Goal: Task Accomplishment & Management: Use online tool/utility

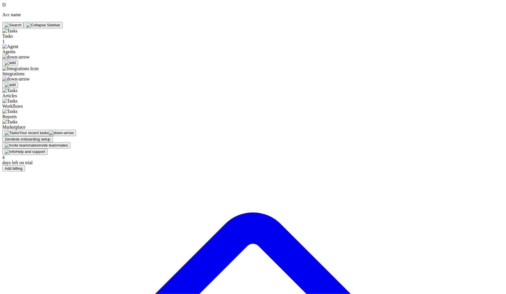
scroll to position [44, 0]
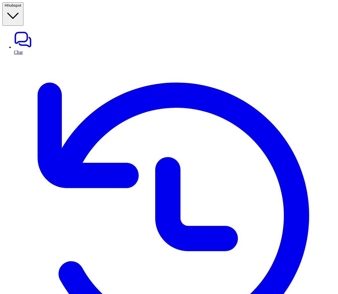
type input "*********"
type input "**********"
type textarea "**********"
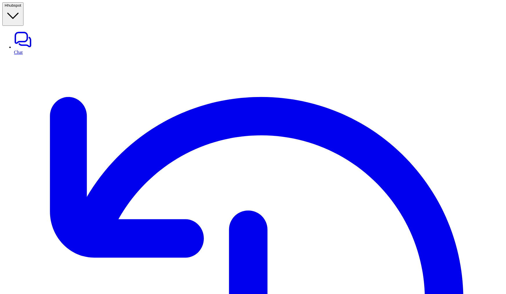
type input "*"
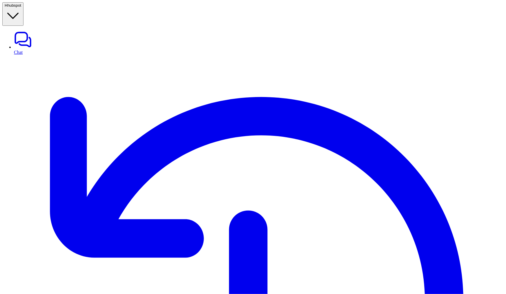
type input "*"
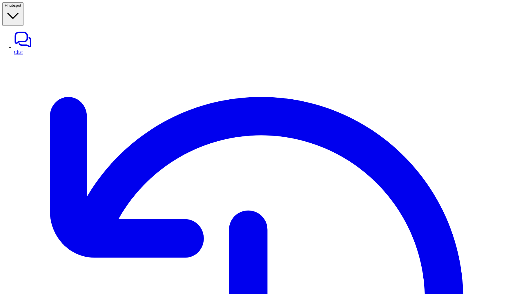
type textarea "*"
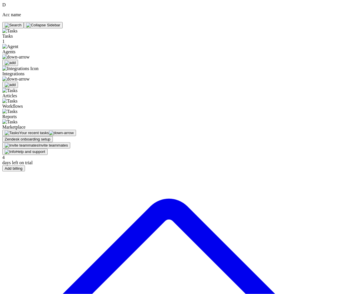
click at [30, 55] on img at bounding box center [15, 57] width 27 height 5
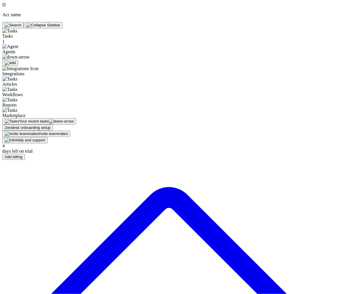
click at [30, 55] on img at bounding box center [15, 57] width 27 height 5
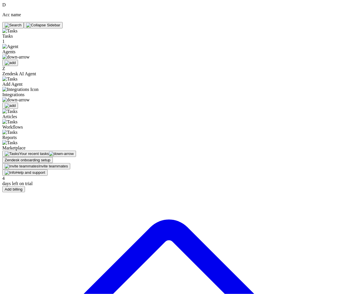
click at [30, 55] on img at bounding box center [15, 57] width 27 height 5
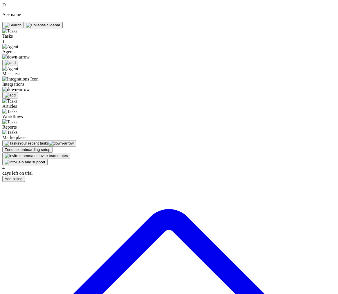
click at [29, 55] on img at bounding box center [15, 57] width 27 height 5
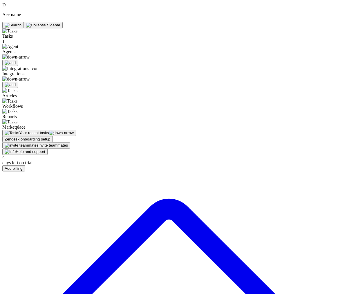
click at [29, 55] on img at bounding box center [15, 57] width 27 height 5
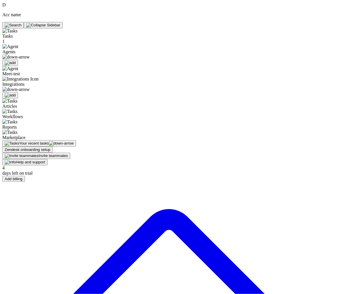
click at [20, 71] on span "Meet-test" at bounding box center [10, 73] width 17 height 5
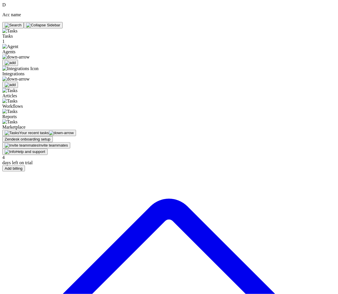
click at [28, 55] on img at bounding box center [15, 57] width 27 height 5
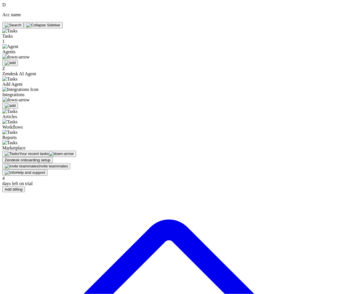
click at [28, 55] on img at bounding box center [15, 57] width 27 height 5
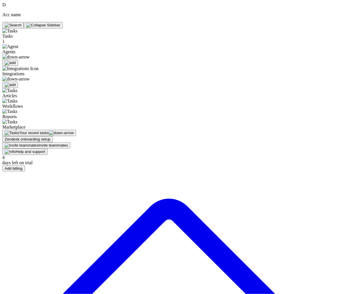
click at [28, 55] on div at bounding box center [40, 57] width 77 height 5
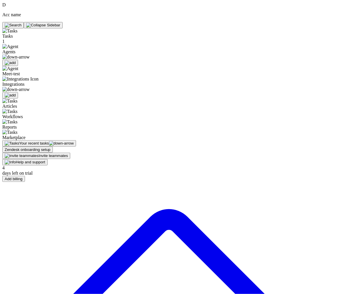
click at [29, 55] on img at bounding box center [15, 57] width 27 height 5
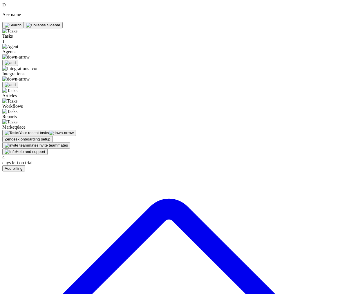
click at [31, 55] on div at bounding box center [40, 57] width 77 height 5
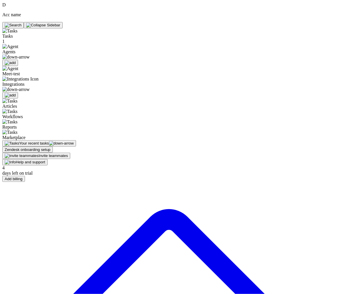
click at [31, 55] on div at bounding box center [40, 57] width 77 height 5
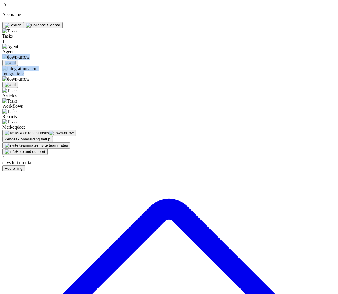
click at [31, 55] on div at bounding box center [40, 57] width 77 height 5
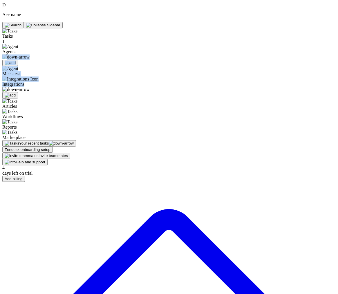
click at [31, 55] on div at bounding box center [40, 57] width 77 height 5
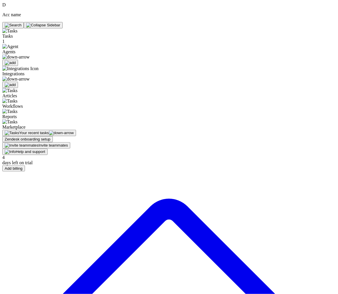
click at [31, 55] on div at bounding box center [40, 57] width 77 height 5
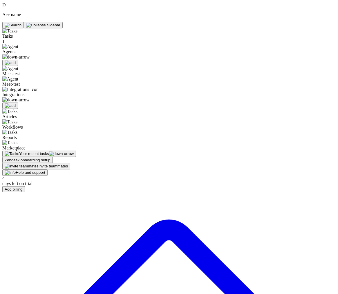
click at [30, 55] on img at bounding box center [15, 57] width 27 height 5
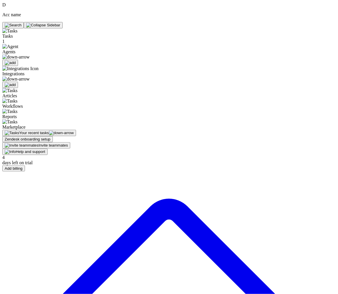
click at [28, 55] on img at bounding box center [15, 57] width 27 height 5
